Goal: Transaction & Acquisition: Purchase product/service

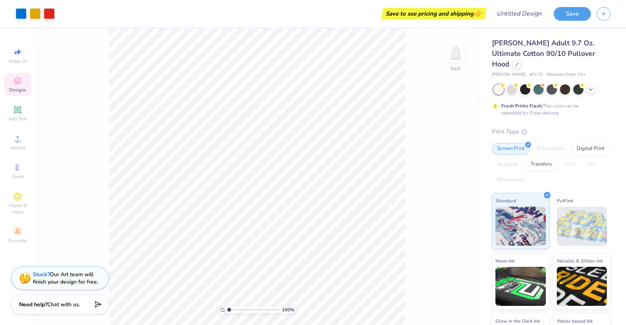
click at [13, 79] on icon at bounding box center [17, 80] width 9 height 9
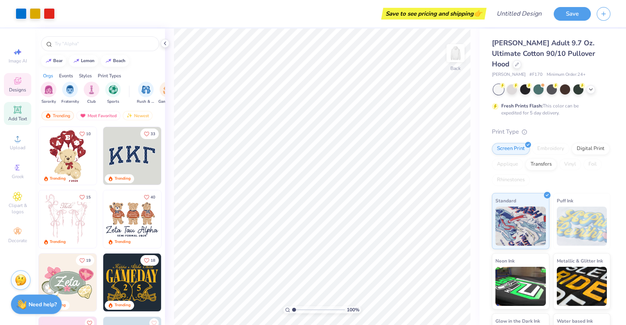
click at [17, 108] on icon at bounding box center [17, 110] width 6 height 6
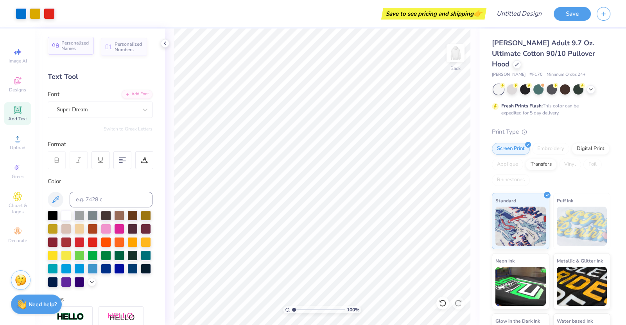
click at [71, 37] on div "Personalized Names" at bounding box center [71, 46] width 46 height 18
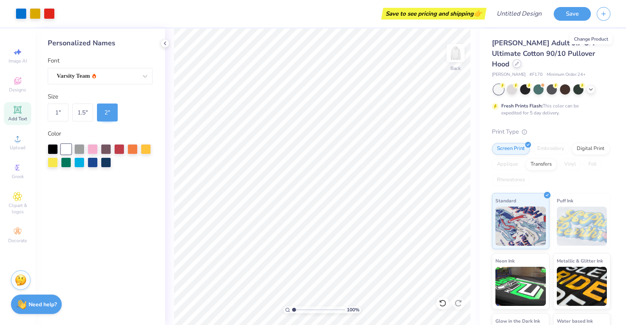
click at [518, 62] on icon at bounding box center [517, 64] width 4 height 4
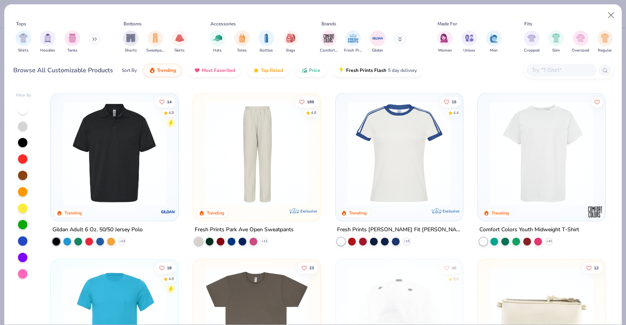
scroll to position [1325, 0]
click at [514, 140] on img at bounding box center [541, 154] width 112 height 104
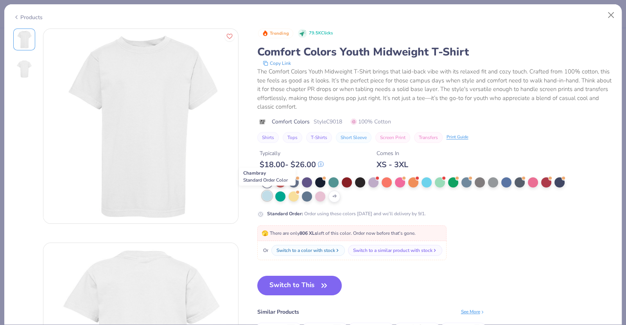
click at [265, 196] on div at bounding box center [267, 196] width 10 height 10
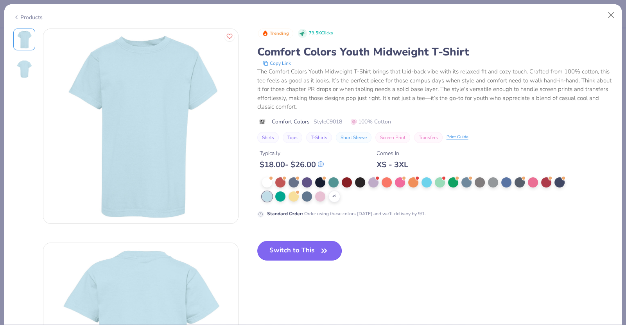
click at [305, 251] on button "Switch to This" at bounding box center [299, 251] width 85 height 20
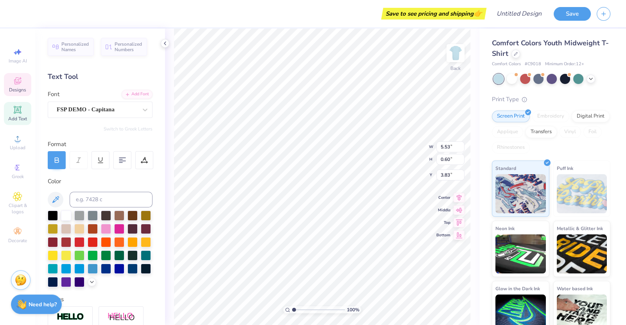
type textarea "P"
type textarea "H"
type textarea "HOUSTON HIGH"
type input "0.49"
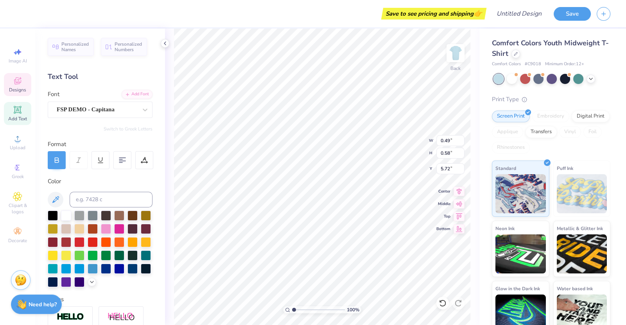
type input "0.58"
type input "5.72"
type input "5.55"
type input "1.44"
type input "6.74"
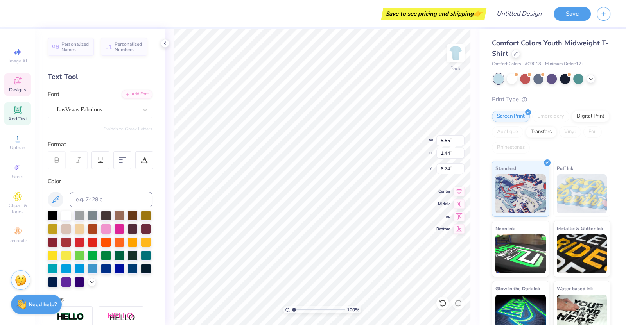
scroll to position [0, 1]
type textarea "[PERSON_NAME] Vegas"
type input "0.41"
type input "0.58"
type input "5.72"
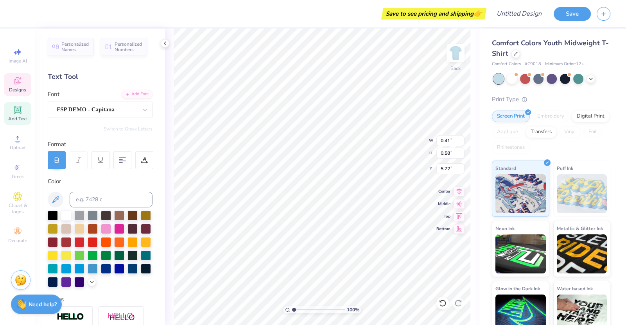
type textarea "H"
type input "6.89"
type input "2.05"
type input "6.44"
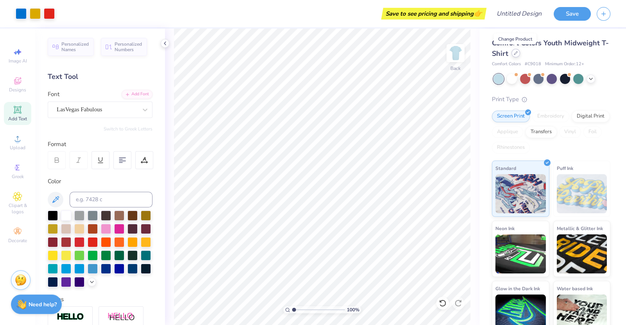
click at [516, 53] on icon at bounding box center [515, 53] width 4 height 4
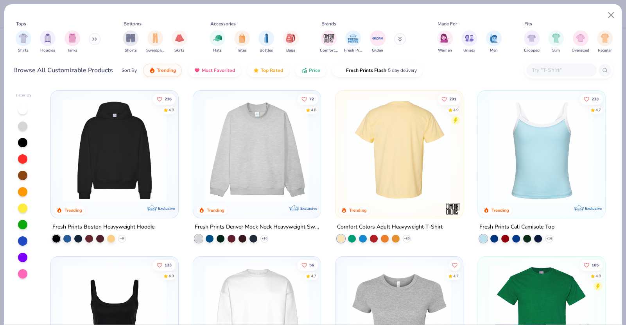
click at [343, 164] on img at bounding box center [287, 150] width 112 height 104
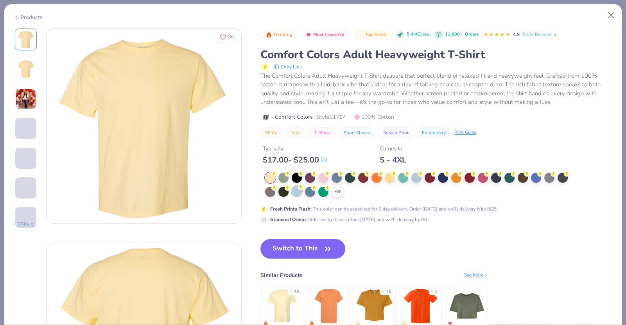
click at [296, 188] on div at bounding box center [296, 191] width 10 height 10
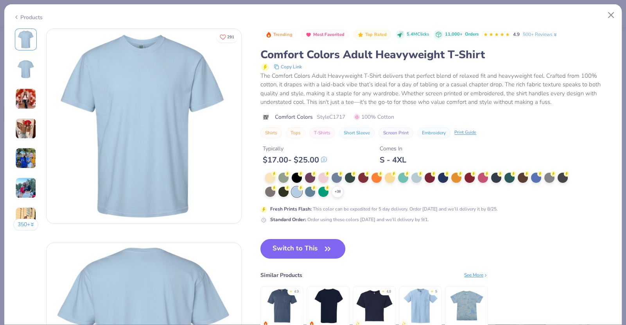
click at [290, 247] on button "Switch to This" at bounding box center [302, 249] width 85 height 20
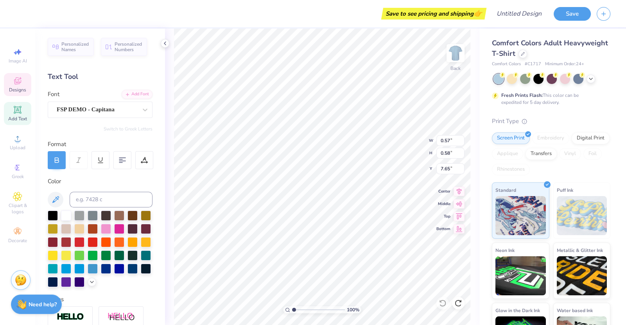
type textarea "O"
type input "0.46"
type textarea "M"
type input "0.49"
type textarea "C"
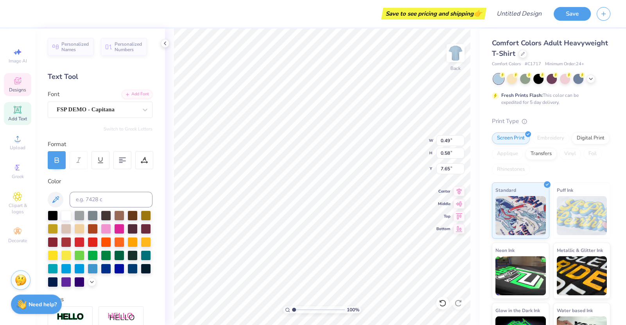
type input "0.43"
type textarea "O"
type textarea "M"
type input "6.89"
type input "2.05"
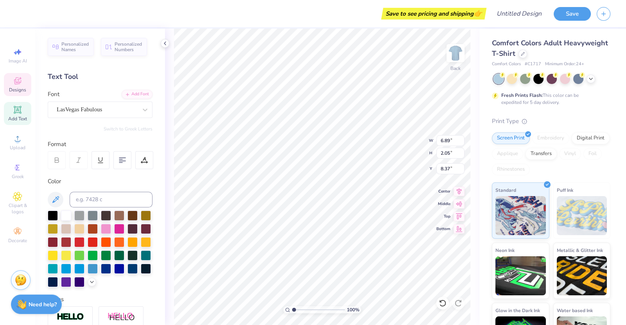
type input "8.37"
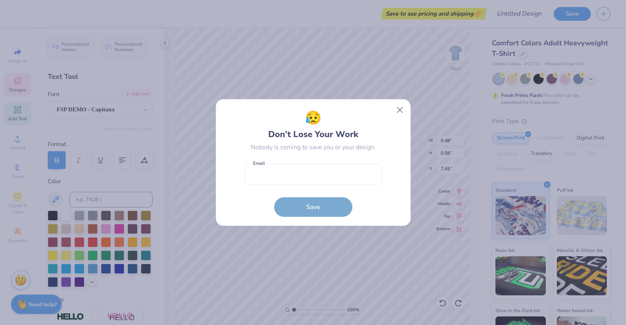
click at [287, 142] on body "Save to see pricing and shipping 👉 Design Title Save Image AI Designs Add Text …" at bounding box center [313, 162] width 626 height 325
click at [273, 173] on input "email" at bounding box center [313, 174] width 138 height 21
type input "[EMAIL_ADDRESS][DOMAIN_NAME]"
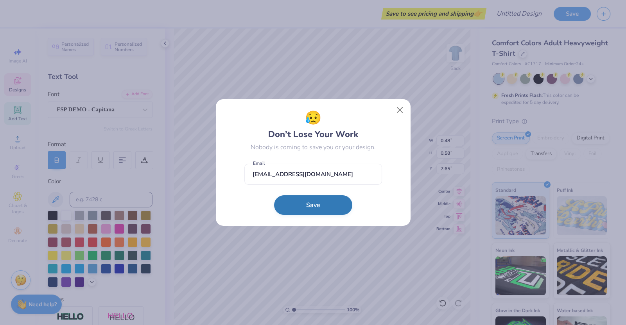
click at [300, 210] on button "Save" at bounding box center [313, 205] width 78 height 20
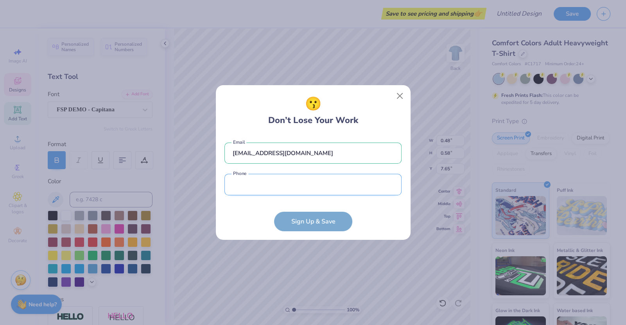
click at [304, 186] on input "tel" at bounding box center [312, 184] width 177 height 21
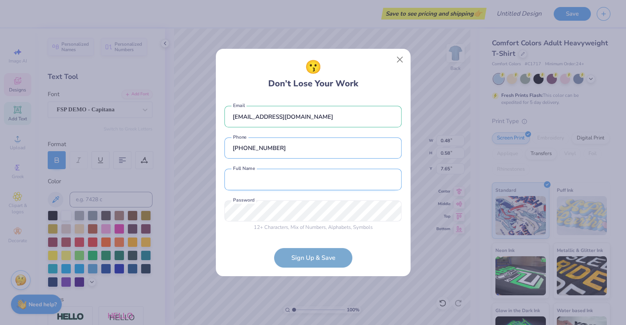
type input "[PHONE_NUMBER]"
click at [278, 184] on input "text" at bounding box center [312, 179] width 177 height 21
type input "[PERSON_NAME] [PERSON_NAME]"
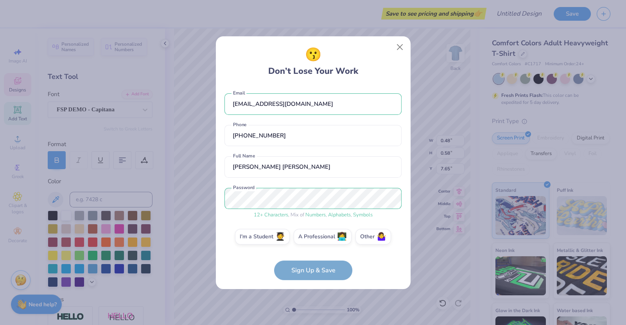
scroll to position [4, 0]
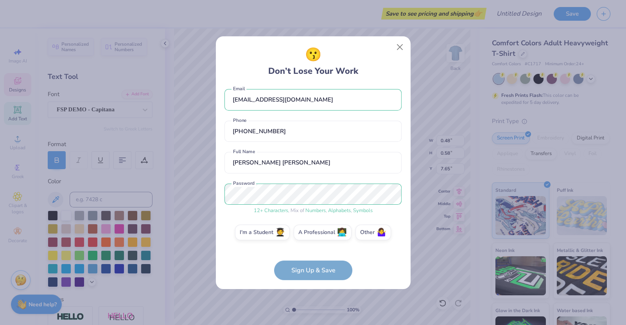
click at [250, 260] on form "[EMAIL_ADDRESS][DOMAIN_NAME] Email [PHONE_NUMBER] Phone [PERSON_NAME] [PERSON_N…" at bounding box center [312, 183] width 177 height 195
click at [258, 237] on label "I'm a Student 🧑‍🎓" at bounding box center [262, 231] width 55 height 16
click at [310, 237] on input "I'm a Student 🧑‍🎓" at bounding box center [312, 238] width 5 height 5
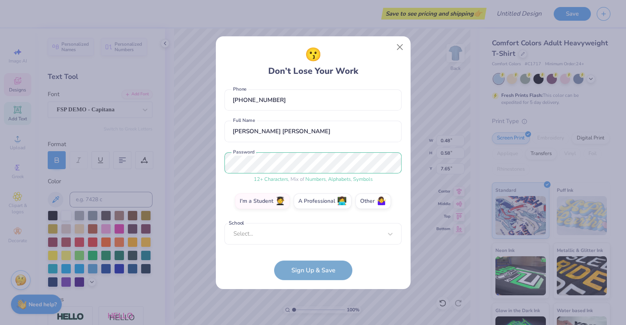
scroll to position [32, 0]
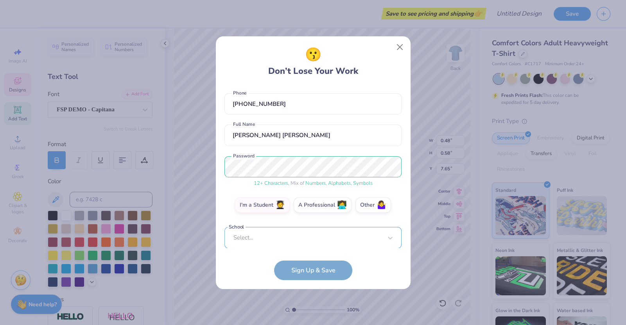
click at [269, 236] on div "Select..." at bounding box center [312, 237] width 177 height 21
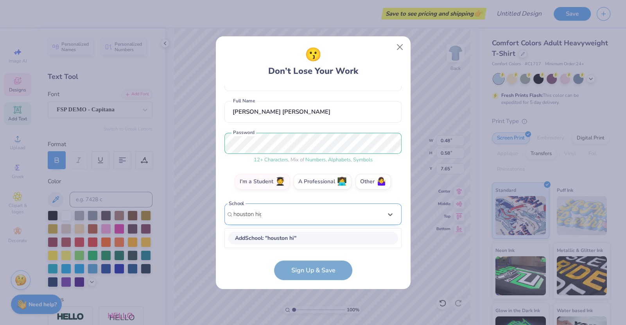
scroll to position [55, 0]
type input "[GEOGRAPHIC_DATA]"
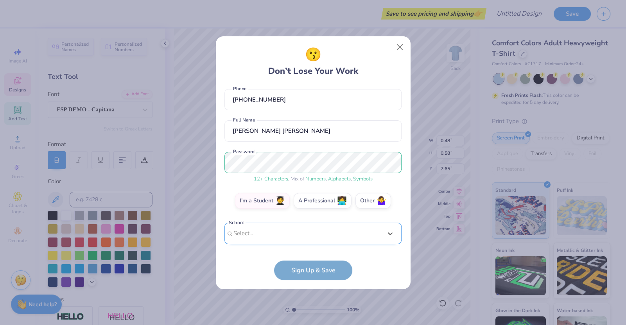
scroll to position [36, 0]
click at [292, 114] on div "[EMAIL_ADDRESS][DOMAIN_NAME] Email [PHONE_NUMBER] Phone [PERSON_NAME] [PERSON_N…" at bounding box center [312, 167] width 177 height 163
click at [312, 272] on form "[EMAIL_ADDRESS][DOMAIN_NAME] Email [PHONE_NUMBER] Phone [PERSON_NAME] [PERSON_N…" at bounding box center [312, 183] width 177 height 195
click at [322, 272] on form "[EMAIL_ADDRESS][DOMAIN_NAME] Email [PHONE_NUMBER] Phone [PERSON_NAME] [PERSON_N…" at bounding box center [312, 183] width 177 height 195
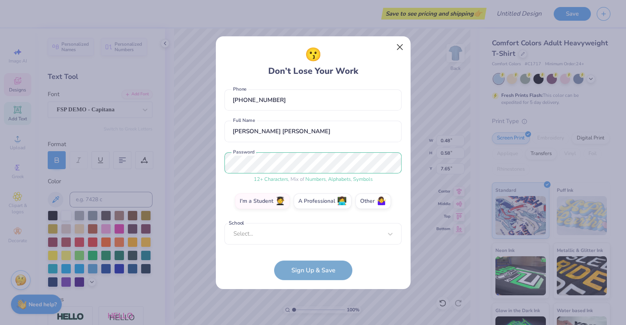
click at [402, 46] on button "Close" at bounding box center [399, 46] width 15 height 15
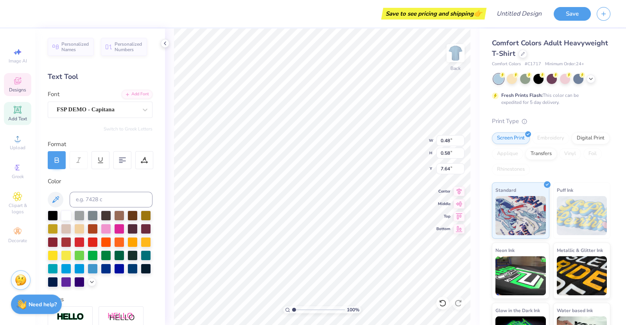
type input "7.64"
type input "7.62"
type input "1.19"
type input "7.34"
type input "6.86"
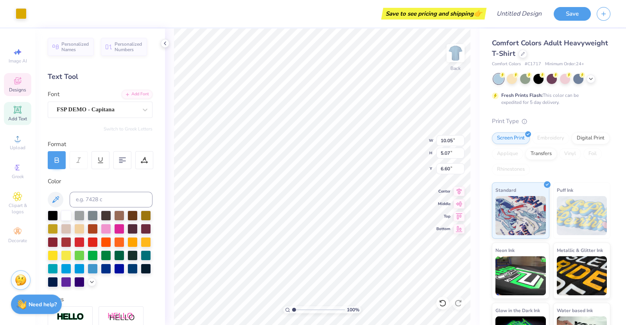
type input "6.60"
type textarea "U"
type input "0.38"
type input "0.58"
type input "7.65"
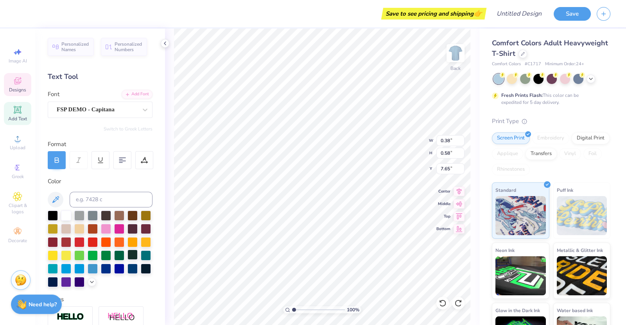
type textarea "S"
type input "0.49"
type textarea "T"
type input "0.43"
type textarea "O"
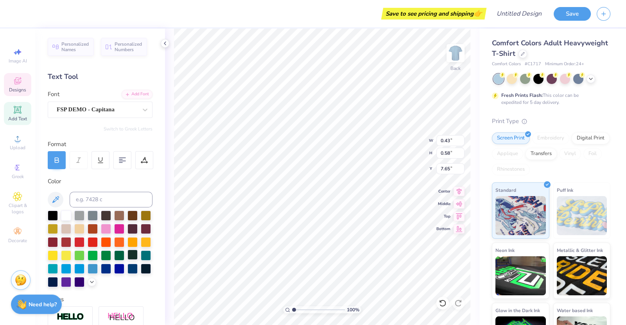
type input "0.38"
type textarea "N"
type input "5.95"
type input "0.61"
type input "5.75"
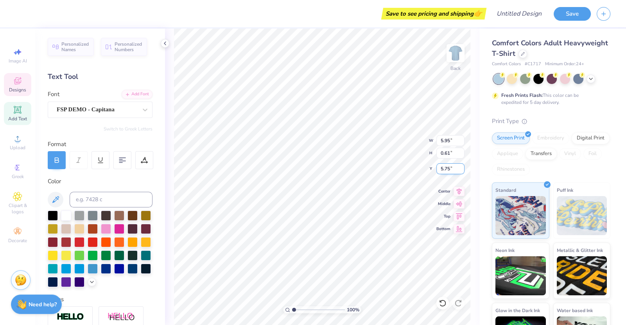
scroll to position [0, 0]
type textarea "HOMECOMING"
click at [12, 82] on div "Designs" at bounding box center [17, 84] width 27 height 23
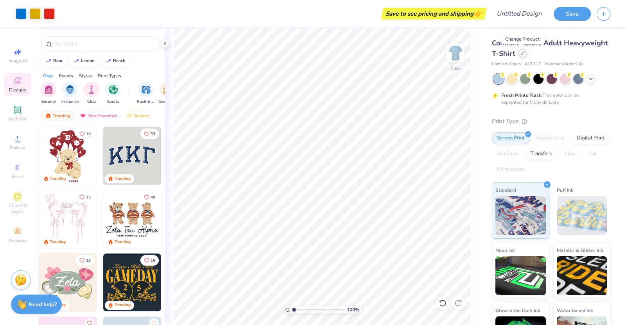
click at [520, 52] on icon at bounding box center [522, 53] width 4 height 4
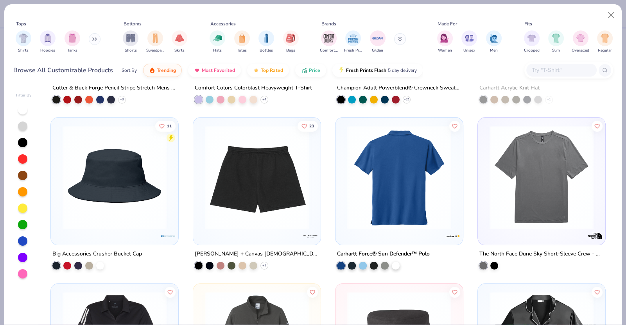
scroll to position [7790, 0]
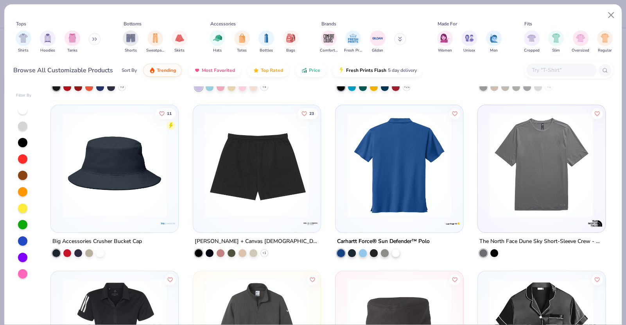
click at [545, 66] on input "text" at bounding box center [561, 70] width 60 height 9
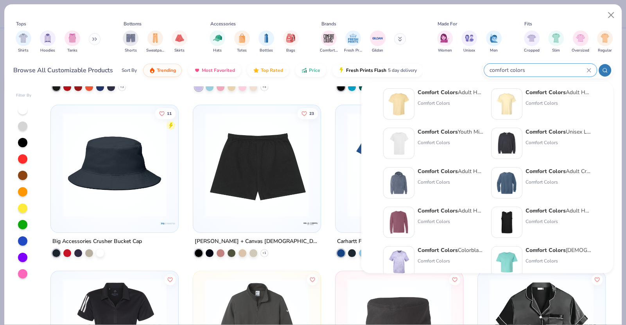
scroll to position [0, 0]
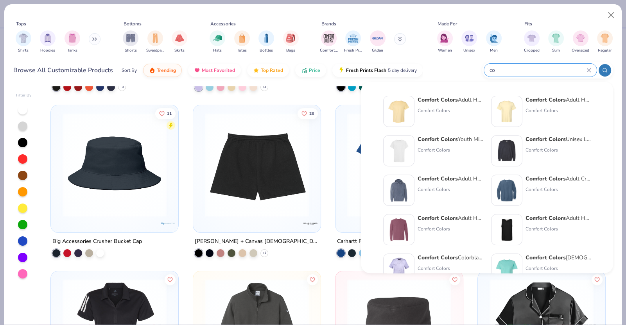
type input "c"
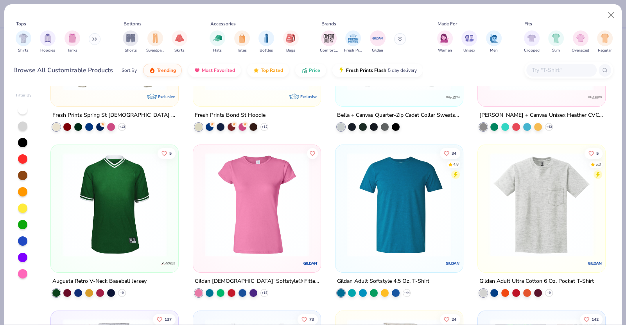
scroll to position [3939, 0]
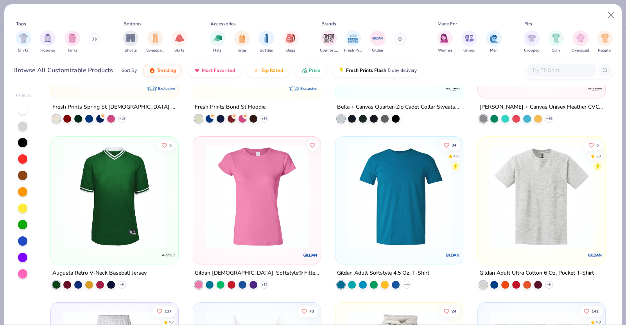
click at [509, 272] on div "Gildan Adult Ultra Cotton 6 Oz. Pocket T-Shirt" at bounding box center [536, 273] width 114 height 10
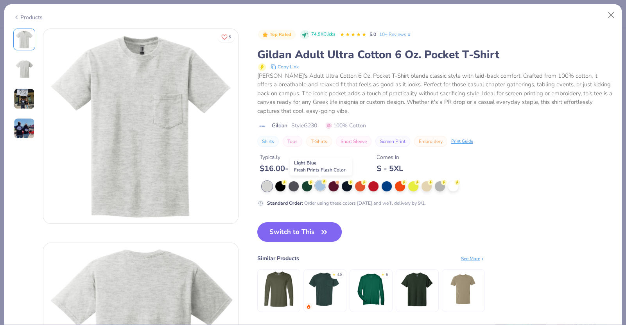
click at [320, 185] on div at bounding box center [320, 186] width 10 height 10
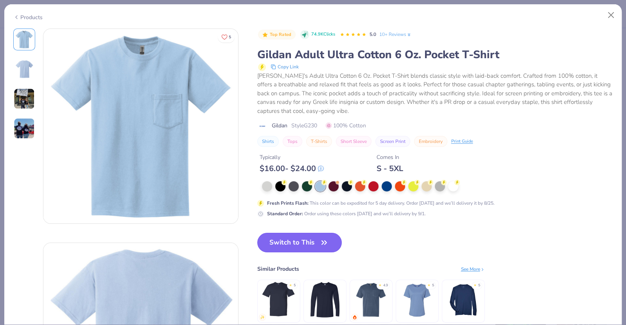
click at [319, 238] on icon "button" at bounding box center [323, 242] width 11 height 11
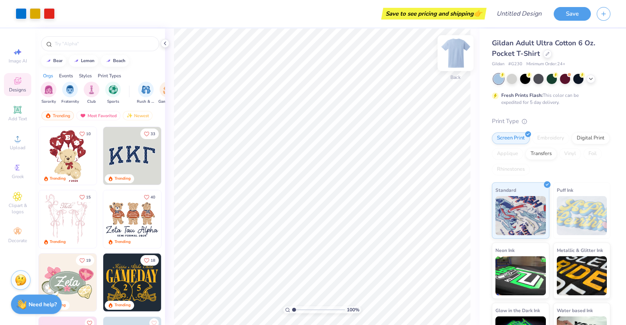
click at [456, 48] on img at bounding box center [455, 53] width 31 height 31
click at [457, 52] on img at bounding box center [455, 53] width 31 height 31
click at [457, 52] on img at bounding box center [455, 53] width 16 height 16
click at [92, 44] on input "text" at bounding box center [104, 44] width 100 height 8
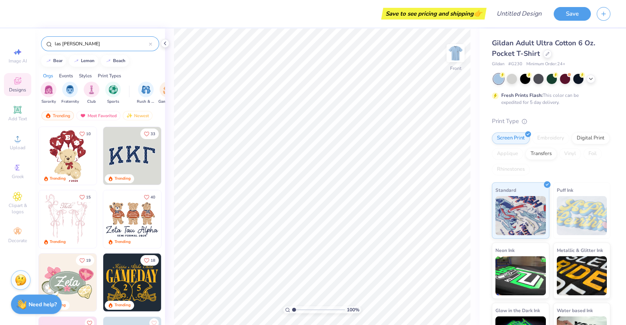
type input "[GEOGRAPHIC_DATA]"
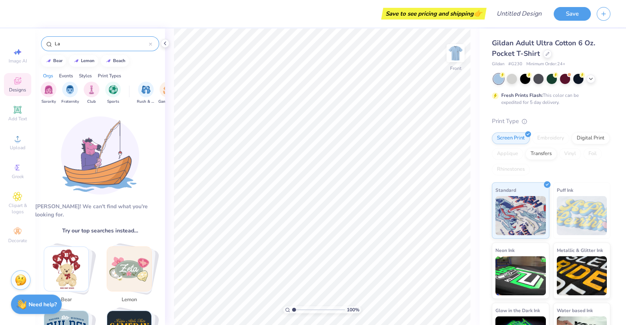
type input "L"
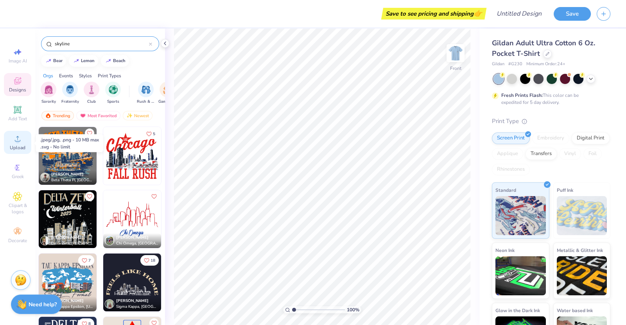
type input "skyline"
click at [20, 140] on icon at bounding box center [17, 138] width 9 height 9
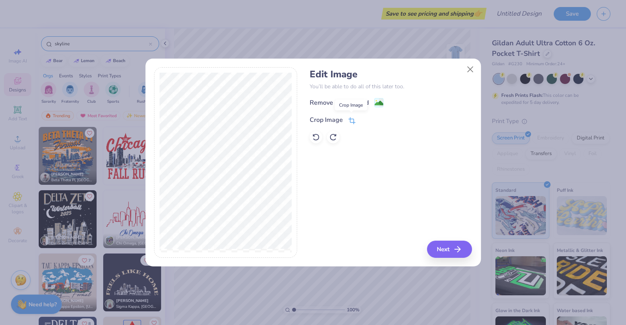
click at [351, 121] on icon at bounding box center [351, 120] width 7 height 7
click at [443, 245] on div "Edit Image You’ll be able to do all of this later too. Remove Background Crop I…" at bounding box center [390, 162] width 162 height 191
click at [380, 105] on div "Remove Background Crop Image" at bounding box center [390, 121] width 162 height 46
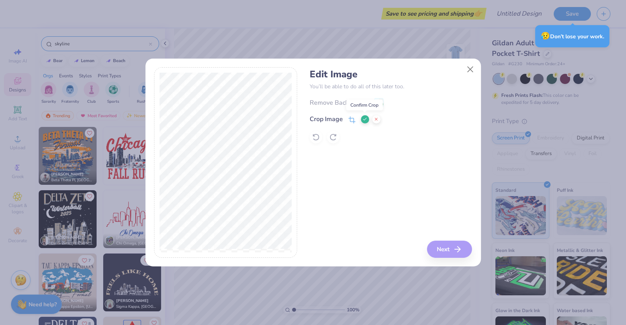
click at [364, 118] on icon at bounding box center [364, 119] width 5 height 5
click at [377, 100] on image at bounding box center [378, 104] width 9 height 9
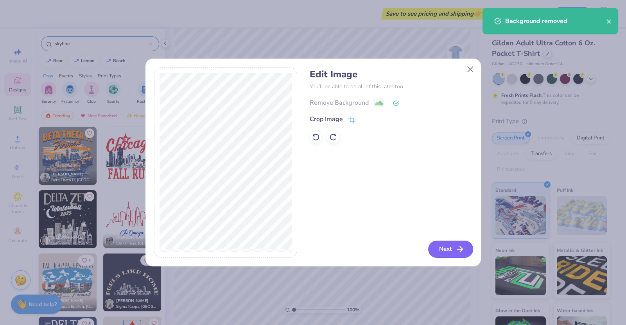
click at [441, 244] on button "Next" at bounding box center [450, 249] width 45 height 17
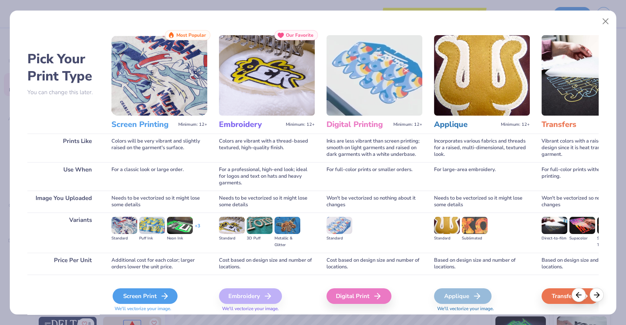
click at [156, 293] on div "Screen Print" at bounding box center [145, 296] width 65 height 16
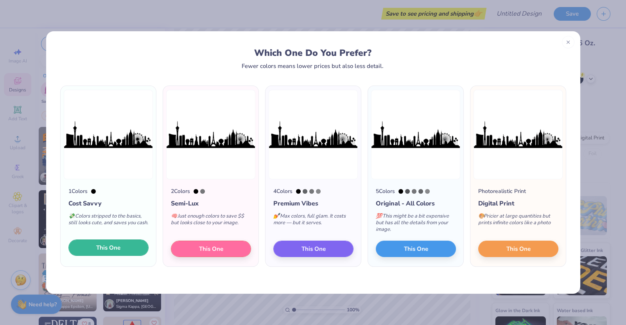
click at [109, 246] on span "This One" at bounding box center [108, 247] width 24 height 9
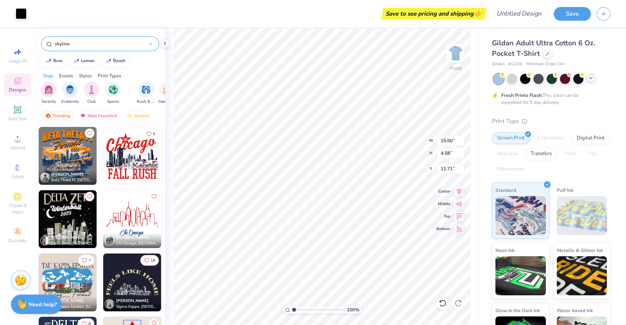
click at [588, 75] on icon at bounding box center [590, 78] width 6 height 6
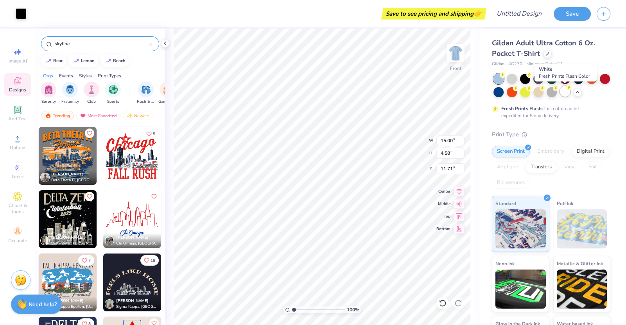
click at [566, 92] on div at bounding box center [564, 91] width 10 height 10
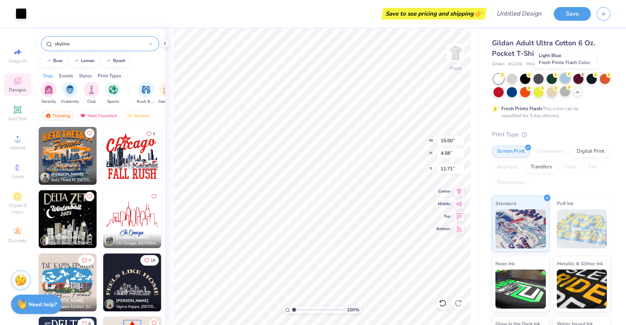
click at [564, 78] on div at bounding box center [564, 78] width 10 height 10
type input "3.76"
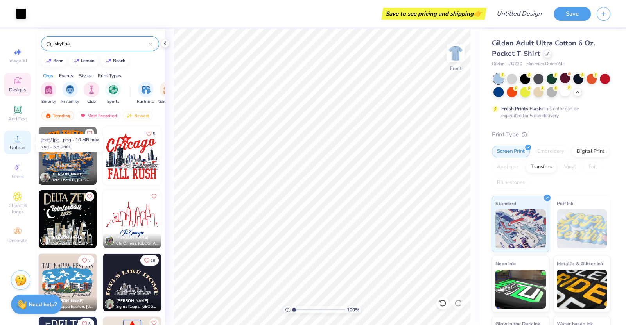
click at [16, 146] on span "Upload" at bounding box center [18, 148] width 16 height 6
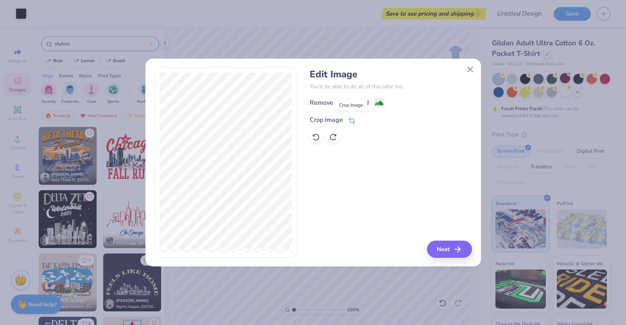
click at [352, 122] on icon at bounding box center [351, 120] width 7 height 7
click at [366, 119] on icon at bounding box center [364, 119] width 5 height 5
click at [378, 103] on image at bounding box center [378, 104] width 9 height 9
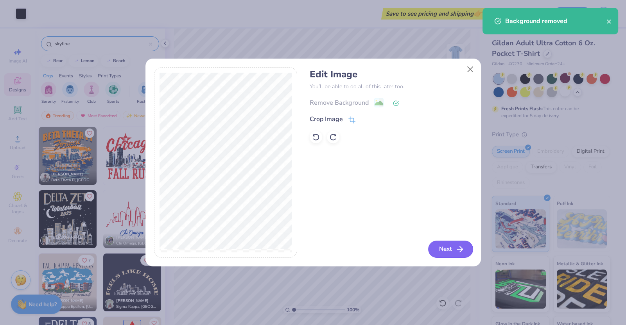
click at [443, 247] on button "Next" at bounding box center [450, 249] width 45 height 17
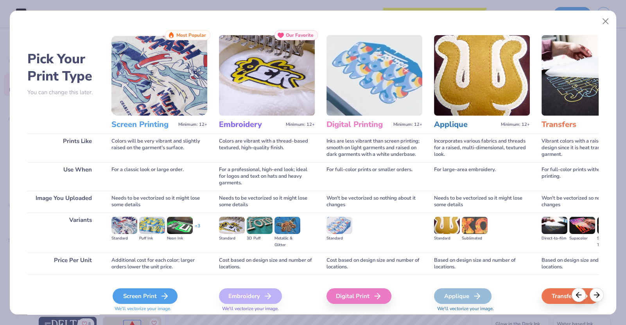
click at [166, 296] on polyline at bounding box center [165, 295] width 3 height 5
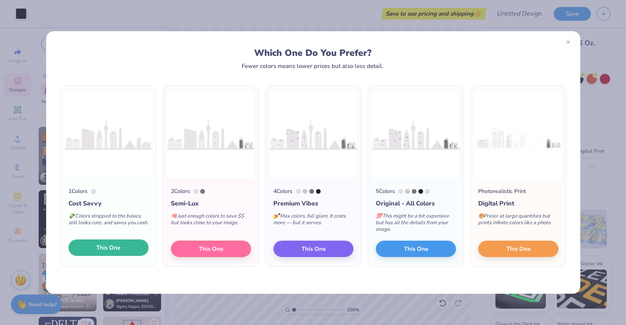
click at [109, 245] on span "This One" at bounding box center [108, 247] width 24 height 9
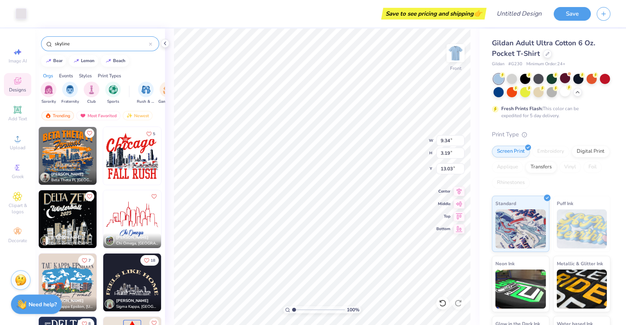
type input "9.34"
type input "3.19"
type input "4.92"
click at [19, 112] on icon at bounding box center [17, 110] width 6 height 6
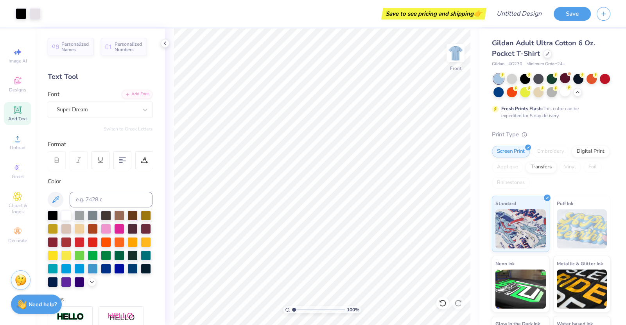
click at [16, 112] on icon at bounding box center [17, 110] width 6 height 6
click at [51, 213] on div at bounding box center [53, 215] width 10 height 10
click at [105, 109] on div "Super Dream" at bounding box center [97, 110] width 82 height 12
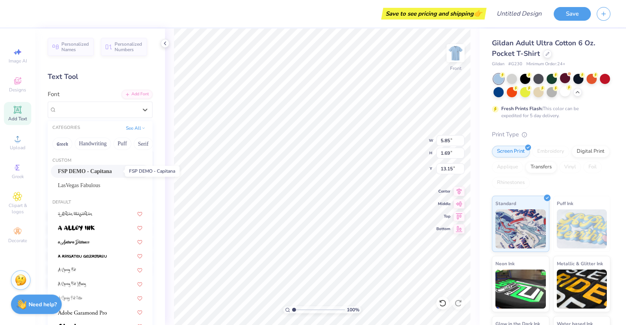
click at [79, 169] on span "FSP DEMO - Capitana" at bounding box center [85, 171] width 54 height 8
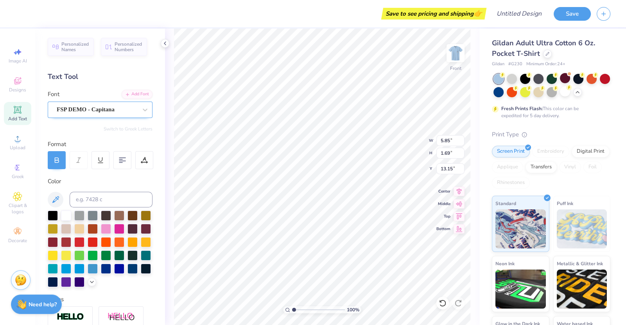
click at [126, 108] on div "FSP DEMO - Capitana" at bounding box center [97, 110] width 82 height 12
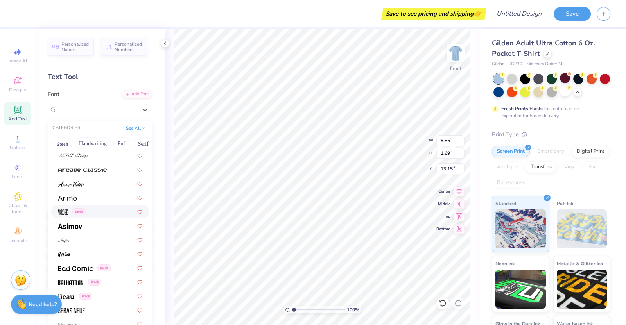
scroll to position [270, 0]
click at [85, 226] on div at bounding box center [100, 225] width 84 height 8
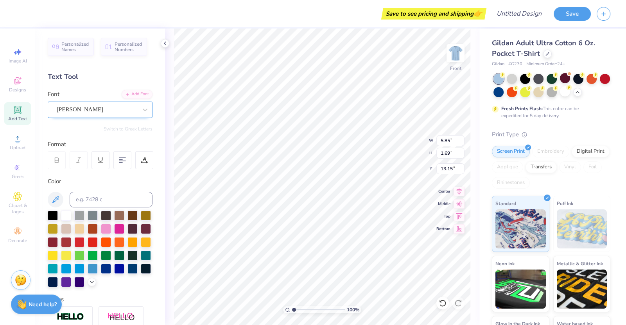
click at [109, 114] on div at bounding box center [97, 109] width 80 height 11
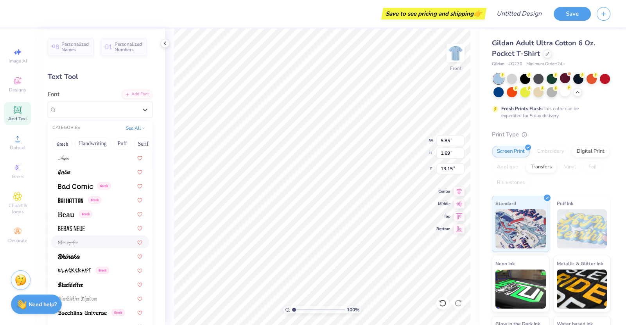
scroll to position [351, 0]
click at [101, 227] on div at bounding box center [100, 228] width 84 height 8
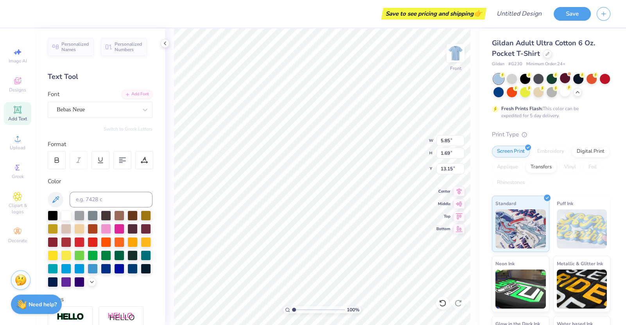
scroll to position [0, 6]
type textarea "[GEOGRAPHIC_DATA] Homecoming 2025"
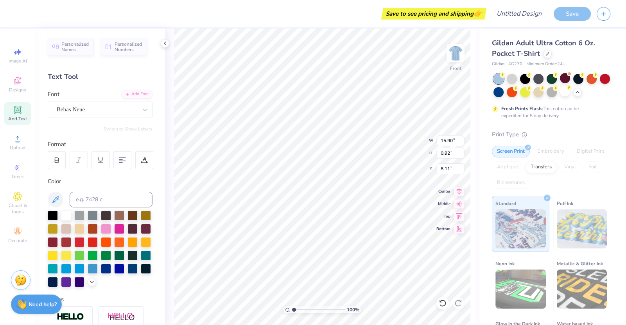
type input "8.11"
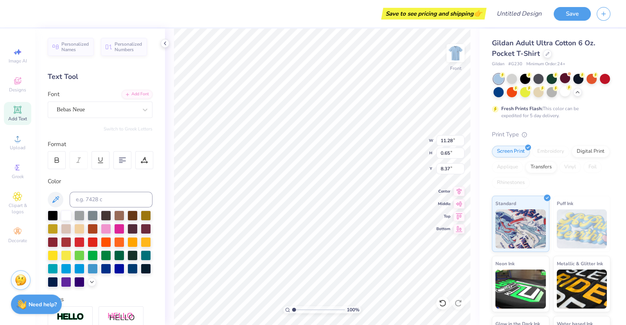
type input "11.28"
type input "0.65"
type input "8.11"
click at [63, 211] on div at bounding box center [66, 215] width 10 height 10
click at [57, 198] on icon at bounding box center [55, 199] width 9 height 9
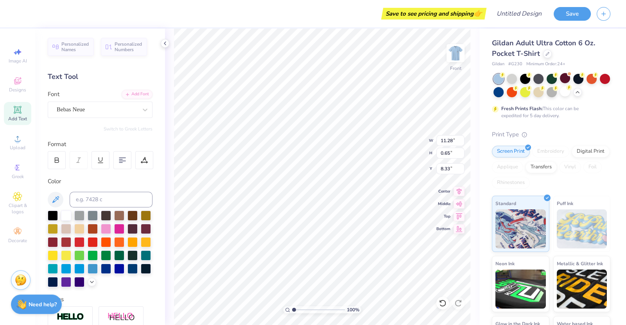
type input "8.33"
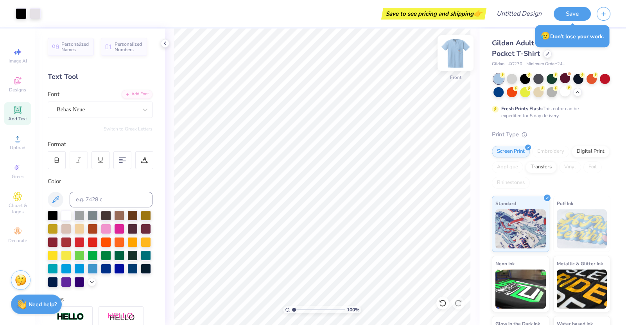
click at [458, 52] on img at bounding box center [455, 53] width 31 height 31
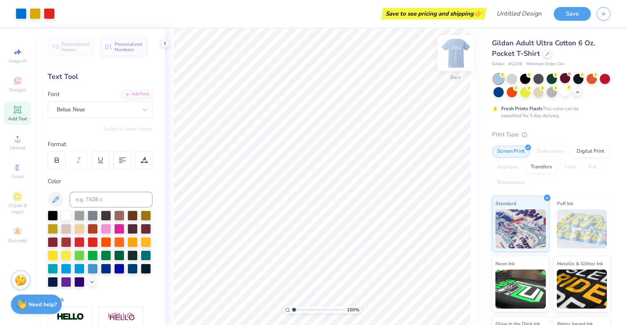
click at [453, 52] on img at bounding box center [455, 53] width 31 height 31
click at [459, 53] on img at bounding box center [455, 53] width 31 height 31
click at [456, 53] on img at bounding box center [455, 53] width 16 height 16
click at [458, 57] on img at bounding box center [455, 53] width 31 height 31
type input "10.94"
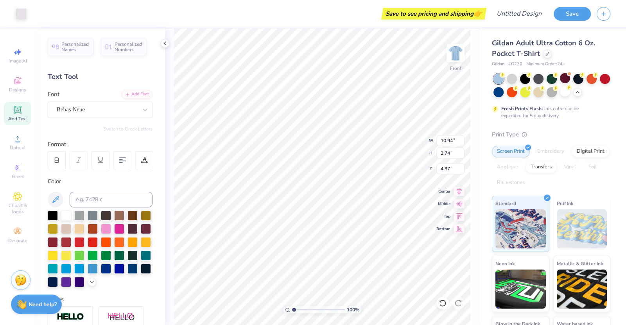
type input "3.74"
type input "4.33"
click at [453, 56] on img at bounding box center [455, 53] width 31 height 31
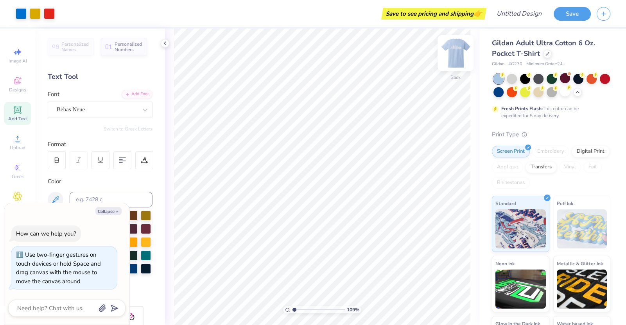
type input "1.09003751910455"
type textarea "x"
type input "1"
click at [459, 51] on img at bounding box center [455, 53] width 31 height 31
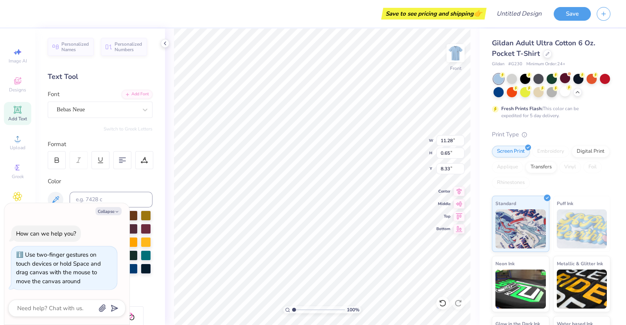
click at [145, 278] on div at bounding box center [100, 249] width 105 height 77
click at [130, 280] on div at bounding box center [100, 249] width 105 height 77
click at [54, 194] on button at bounding box center [56, 200] width 16 height 16
click at [453, 52] on img at bounding box center [455, 53] width 31 height 31
click at [456, 63] on img at bounding box center [455, 53] width 31 height 31
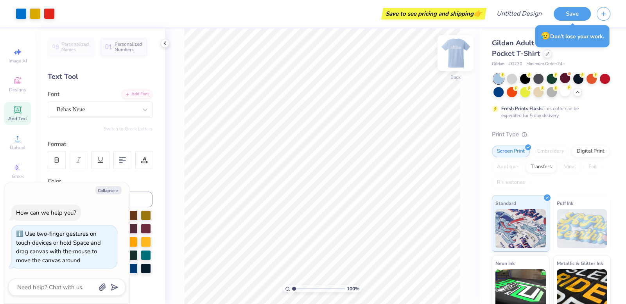
click at [454, 54] on img at bounding box center [455, 53] width 31 height 31
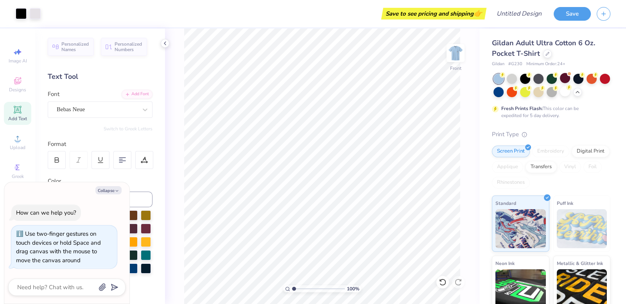
click at [454, 54] on img at bounding box center [455, 53] width 16 height 16
type textarea "x"
